Goal: Information Seeking & Learning: Learn about a topic

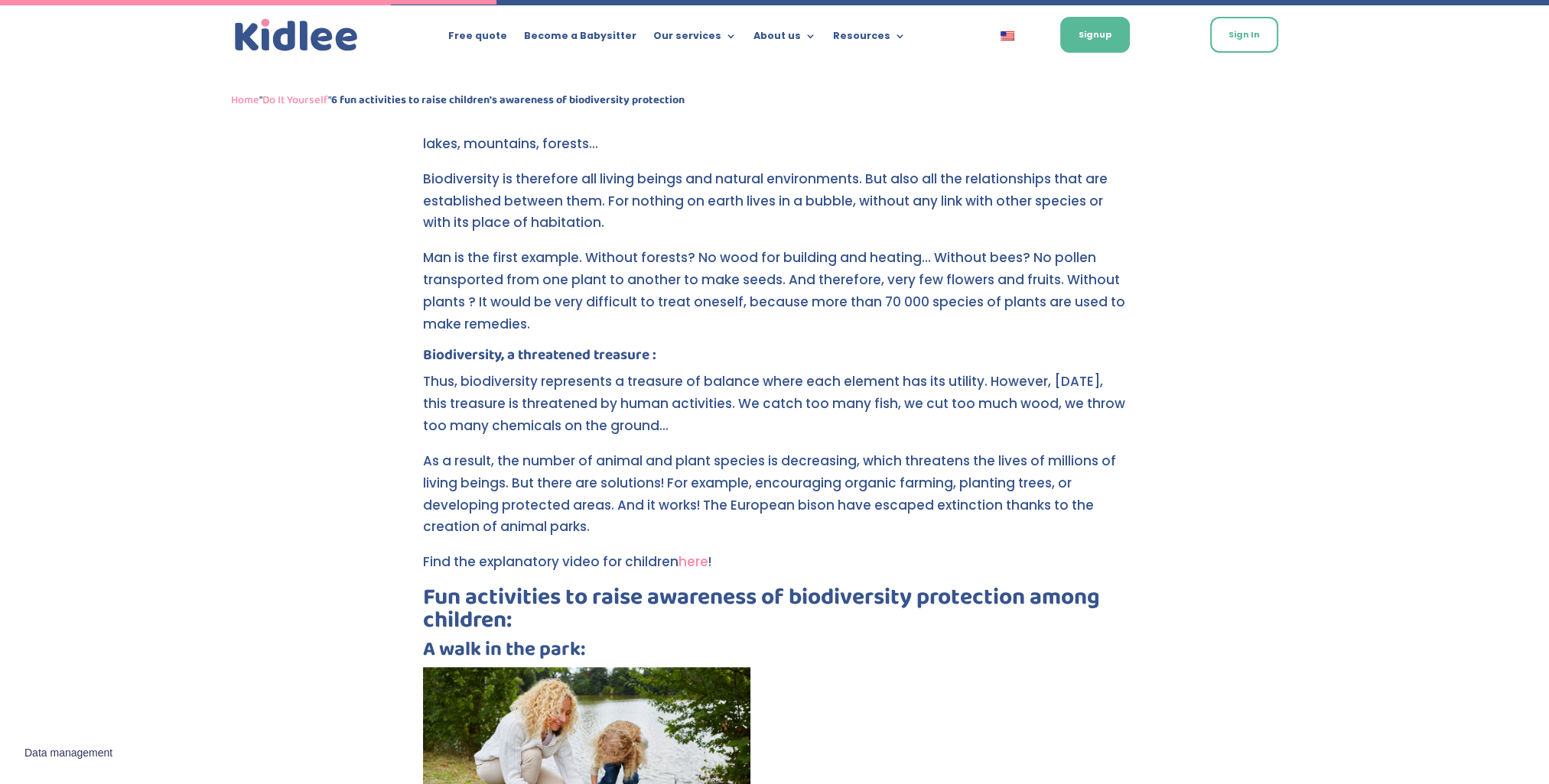
scroll to position [1563, 0]
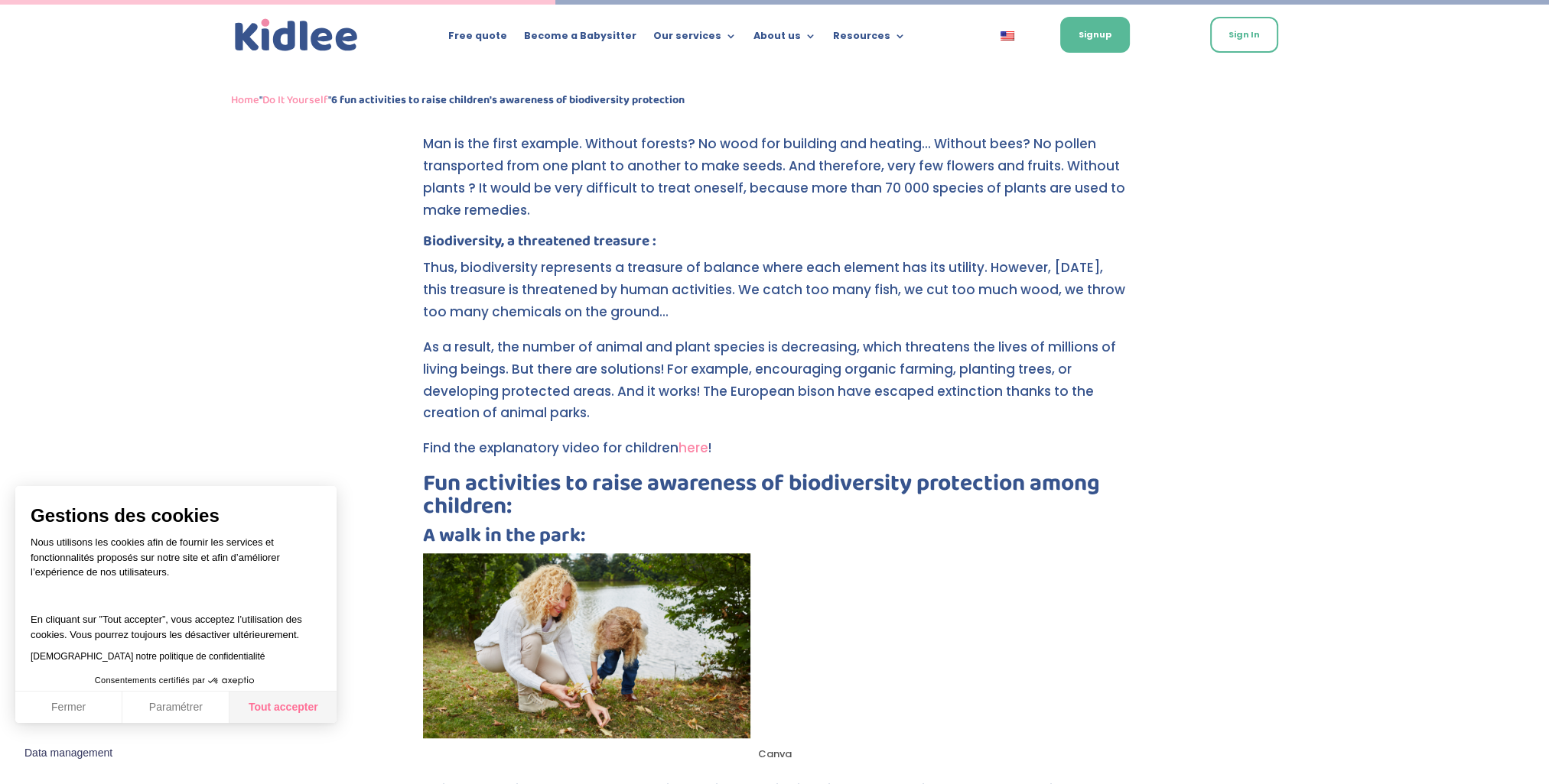
click at [290, 712] on button "Tout accepter" at bounding box center [283, 707] width 107 height 32
checkbox input "true"
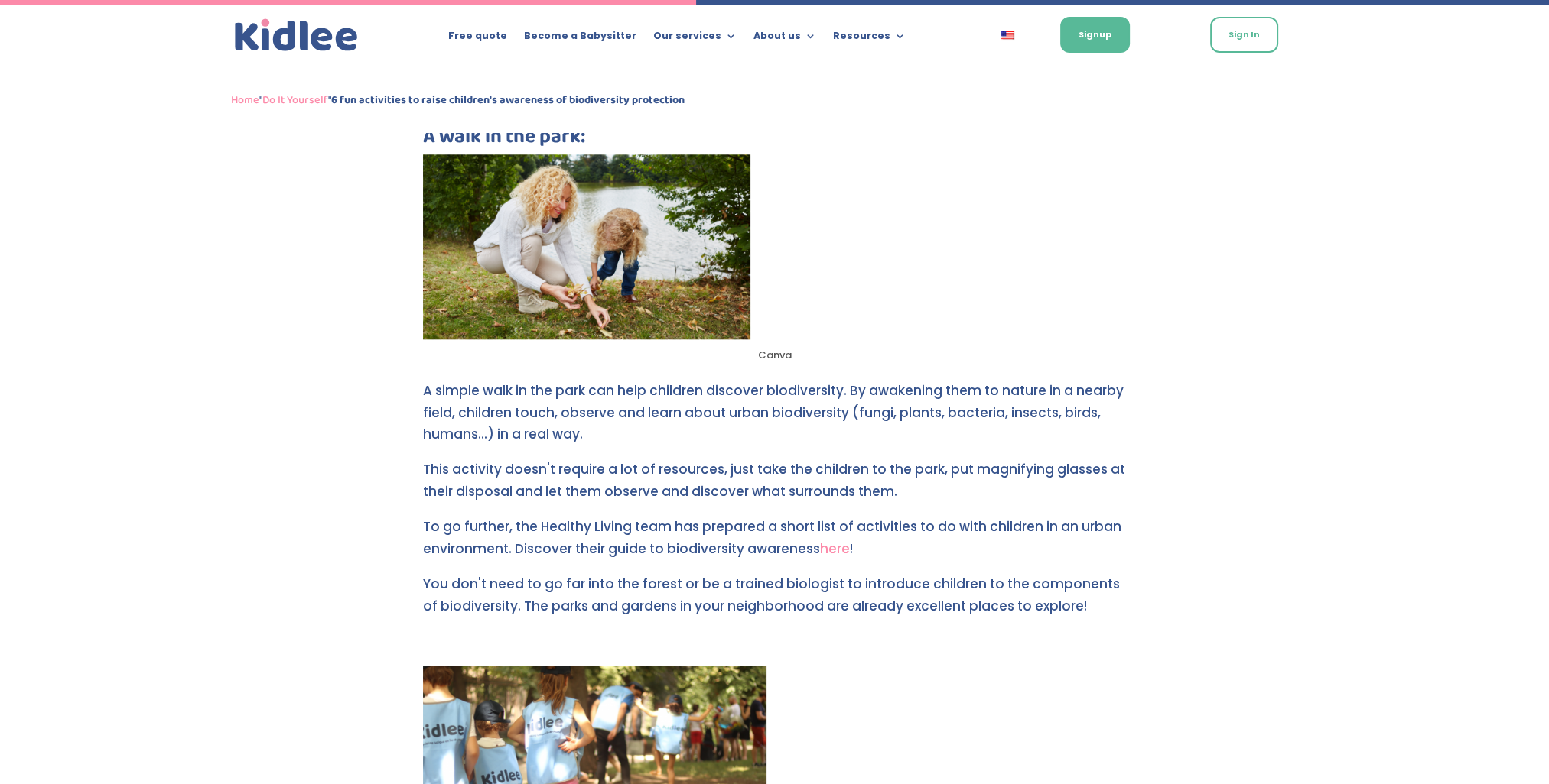
scroll to position [1946, 0]
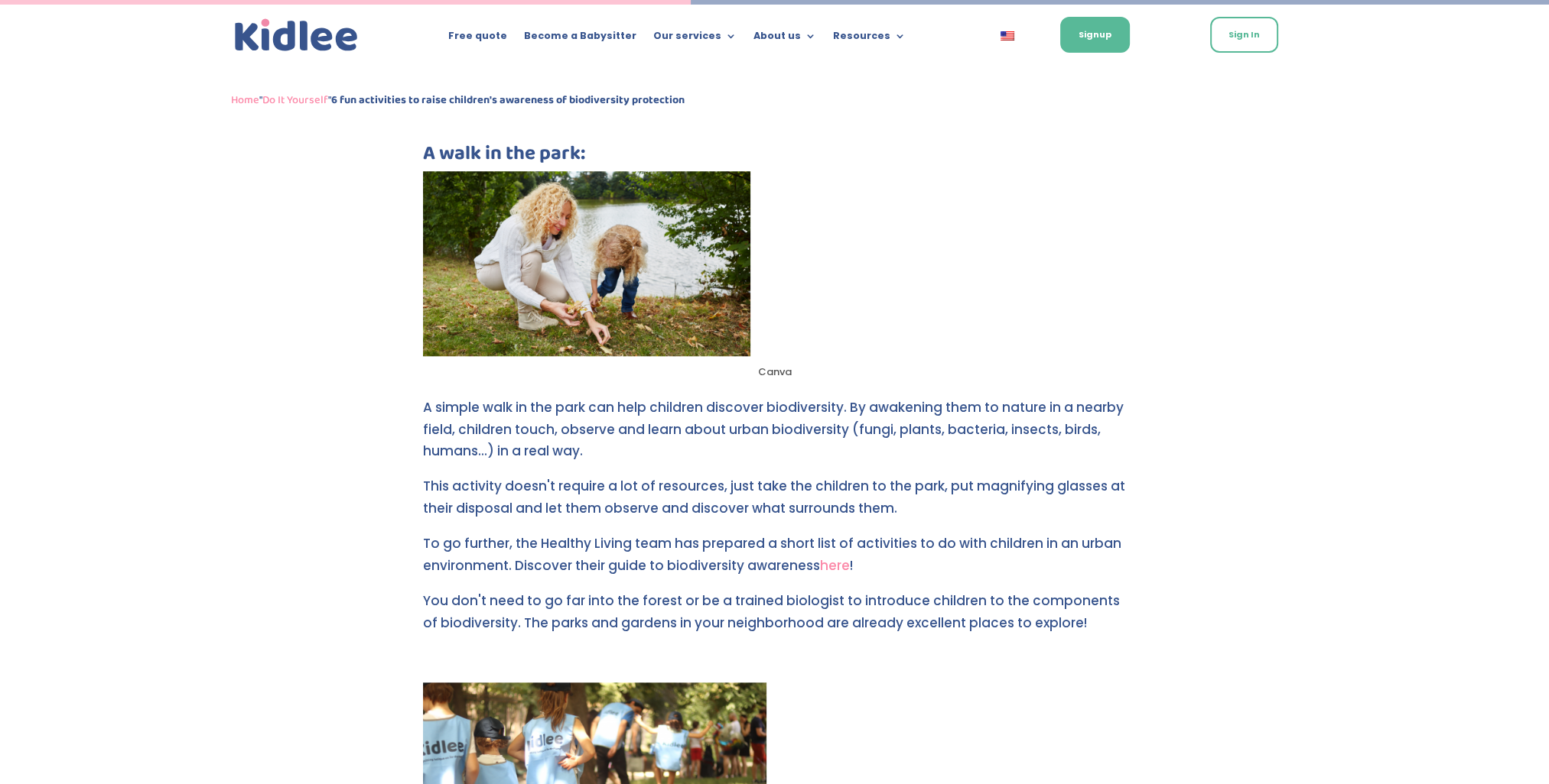
click at [833, 566] on link "here" at bounding box center [834, 566] width 30 height 18
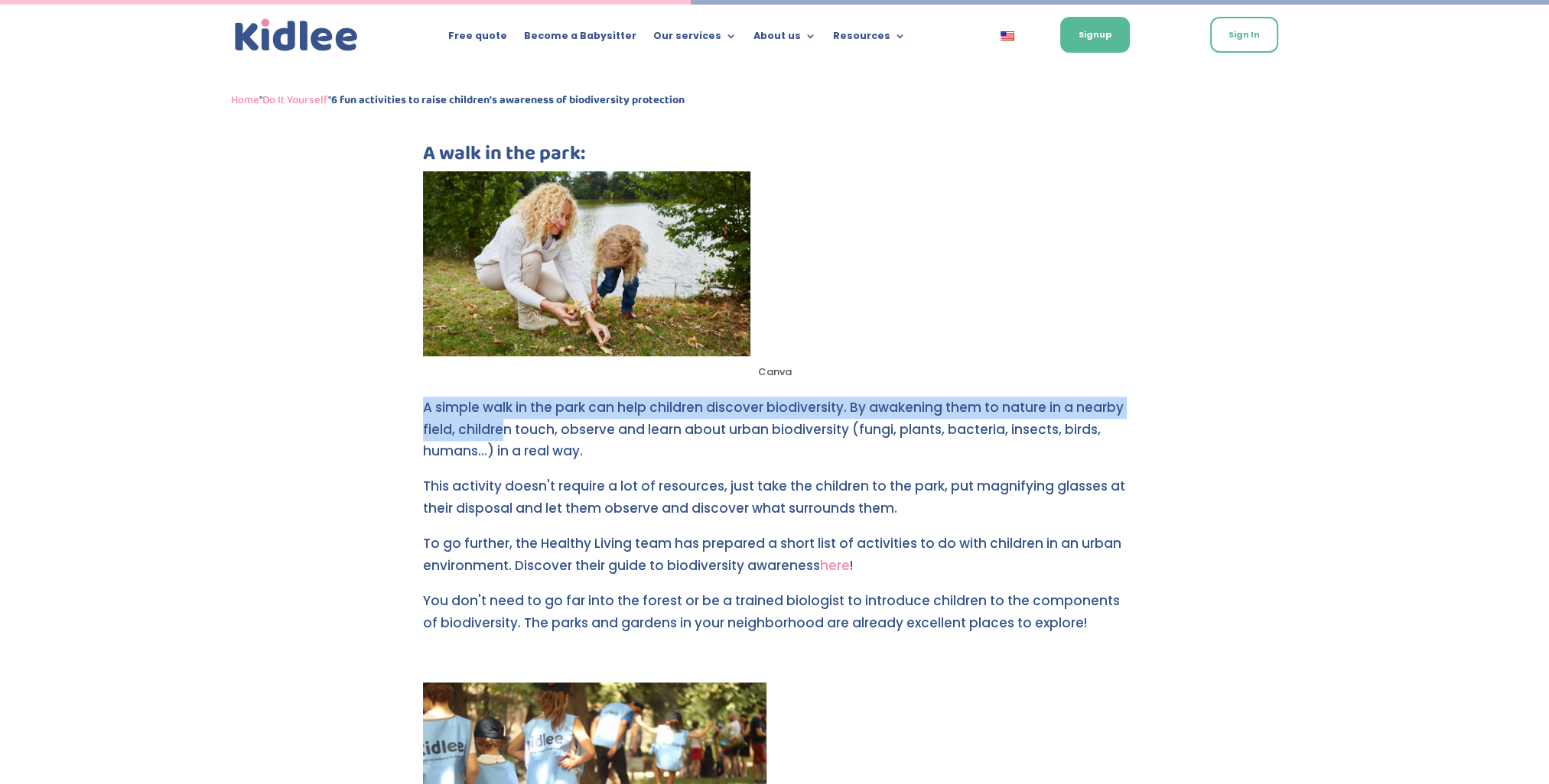
drag, startPoint x: 426, startPoint y: 402, endPoint x: 504, endPoint y: 419, distance: 79.8
click at [504, 419] on p "A simple walk in the park can help children discover biodiversity. By awakening…" at bounding box center [774, 437] width 704 height 80
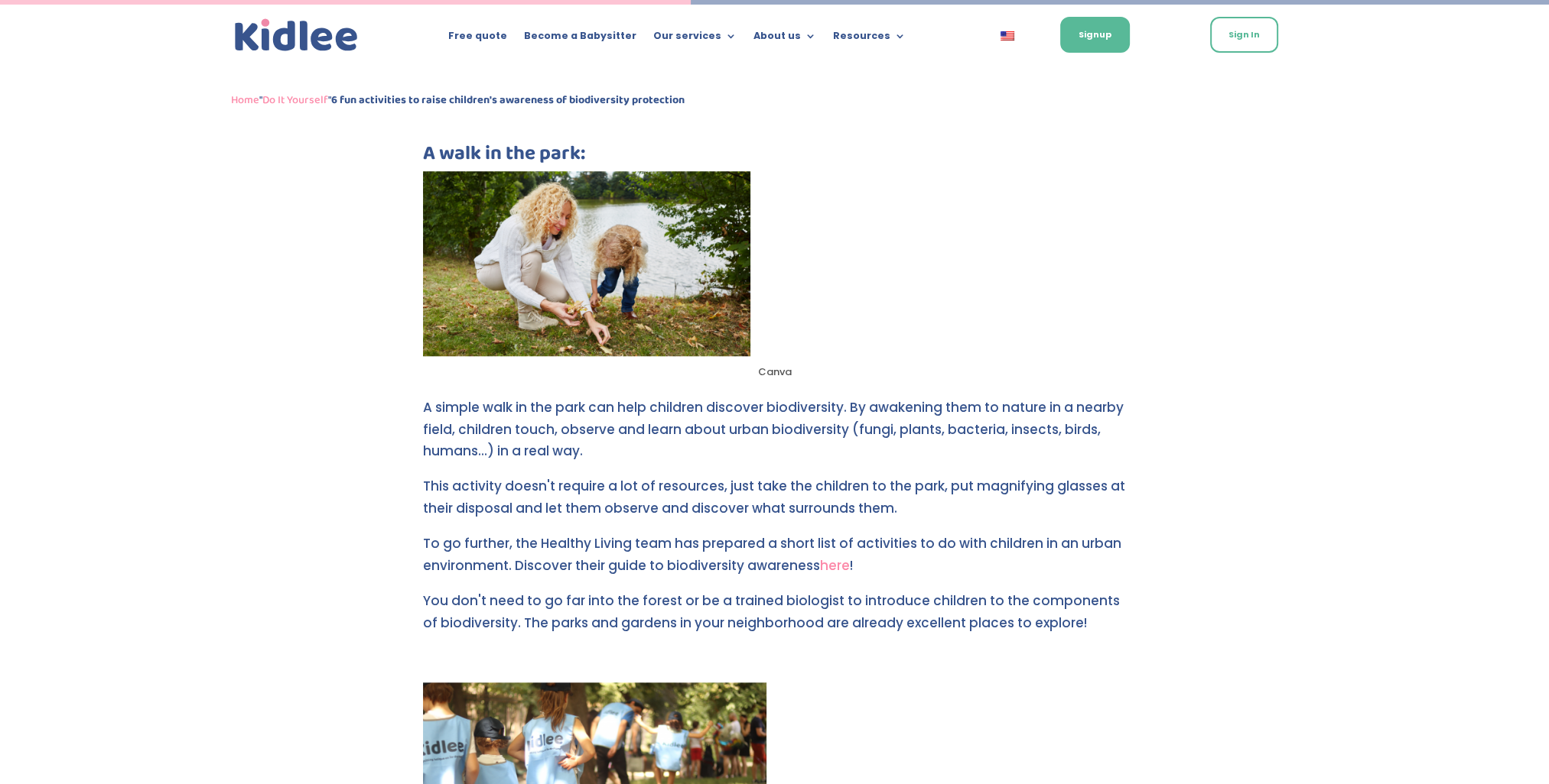
click at [960, 515] on p "This activity doesn't require a lot of resources, just take the children to the…" at bounding box center [774, 504] width 704 height 57
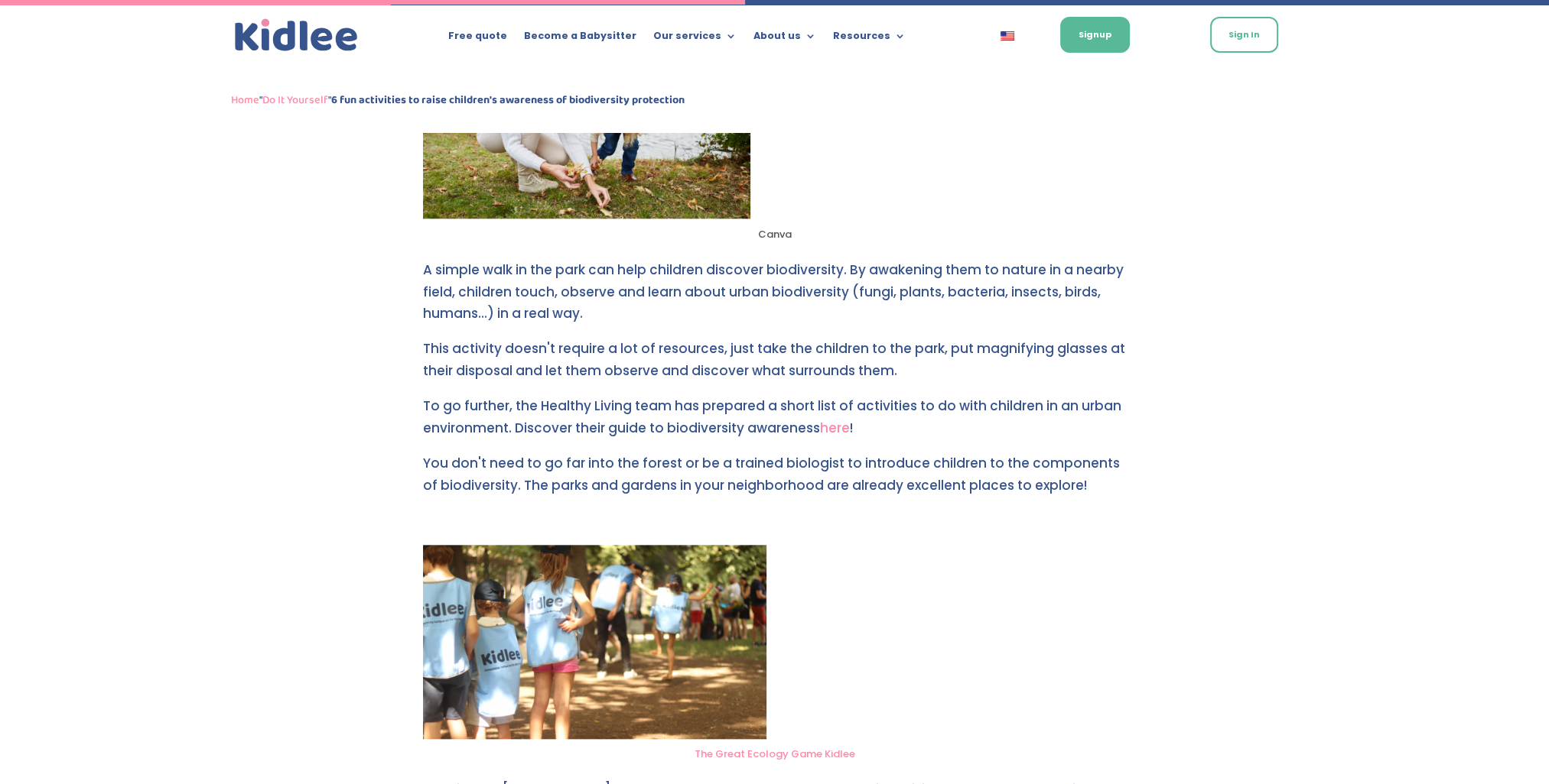
scroll to position [2098, 0]
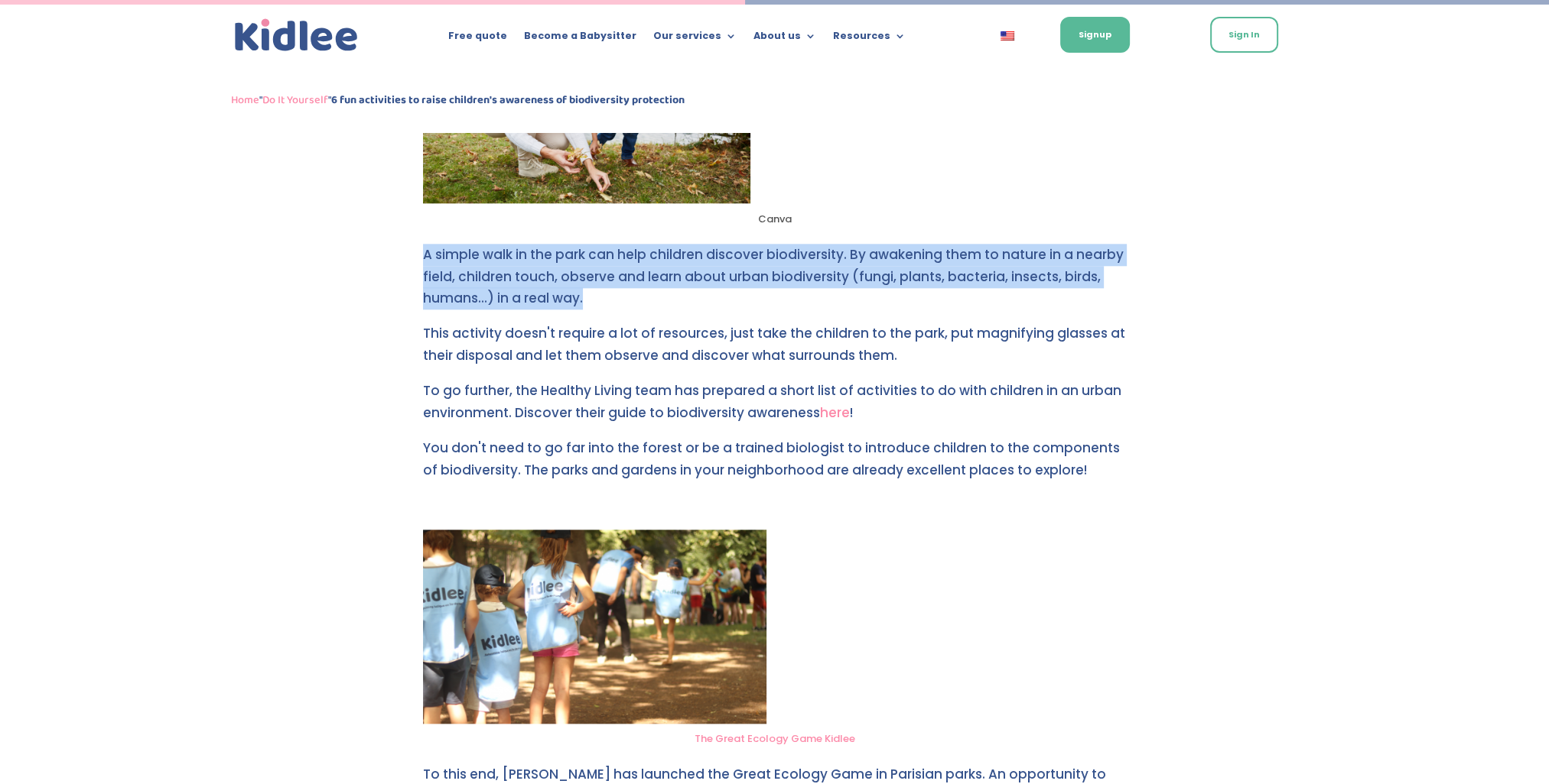
drag, startPoint x: 423, startPoint y: 252, endPoint x: 599, endPoint y: 295, distance: 181.2
click at [599, 295] on p "A simple walk in the park can help children discover biodiversity. By awakening…" at bounding box center [774, 284] width 704 height 80
drag, startPoint x: 599, startPoint y: 295, endPoint x: 550, endPoint y: 291, distance: 49.2
copy p "A simple walk in the park can help children discover biodiversity. By awakening…"
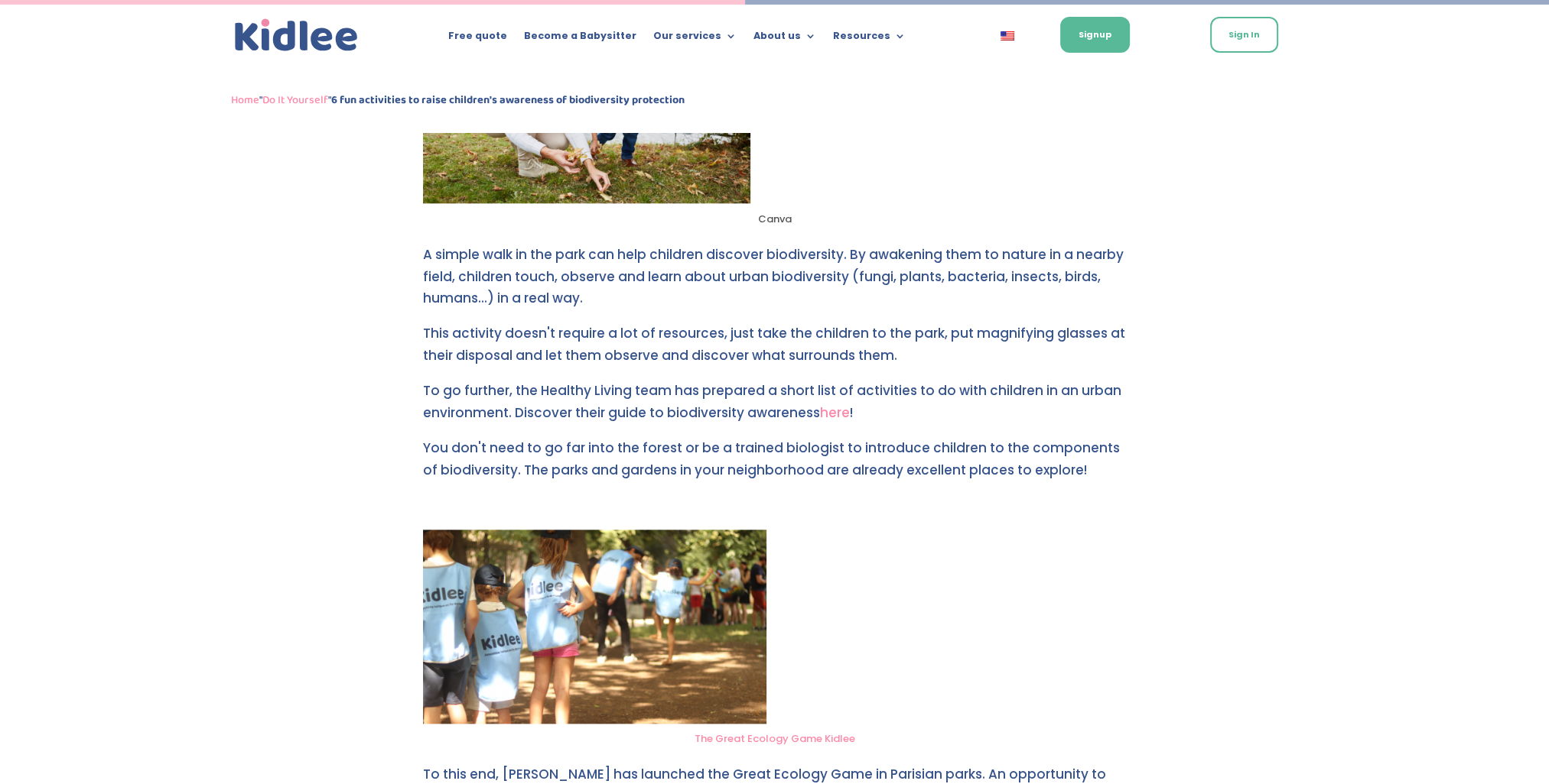
click at [833, 395] on p "To go further, the Healthy Living team has prepared a short list of activities …" at bounding box center [774, 408] width 704 height 57
click at [858, 360] on p "This activity doesn't require a lot of resources, just take the children to the…" at bounding box center [774, 351] width 704 height 57
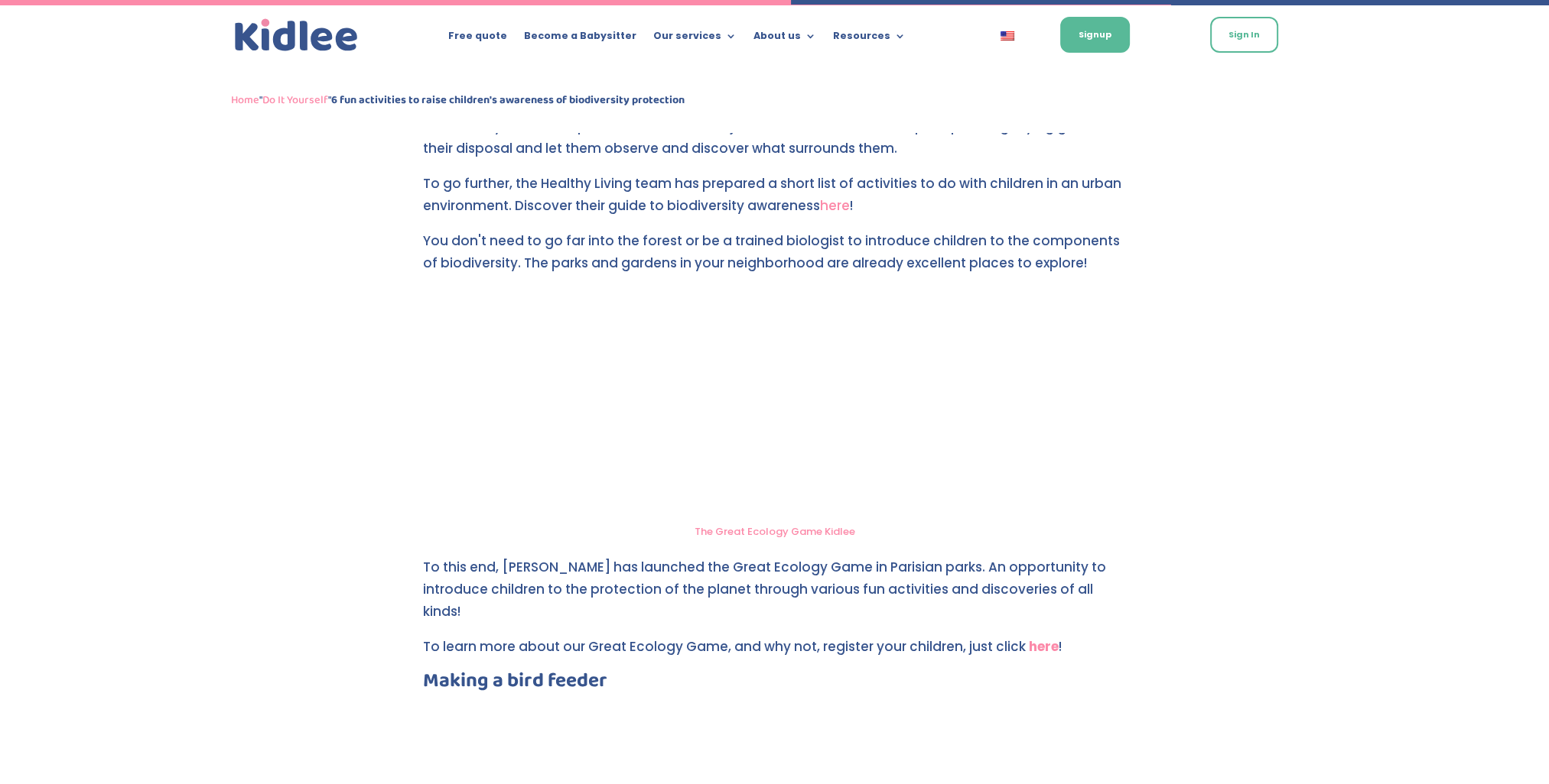
scroll to position [2522, 0]
